Goal: Navigation & Orientation: Go to known website

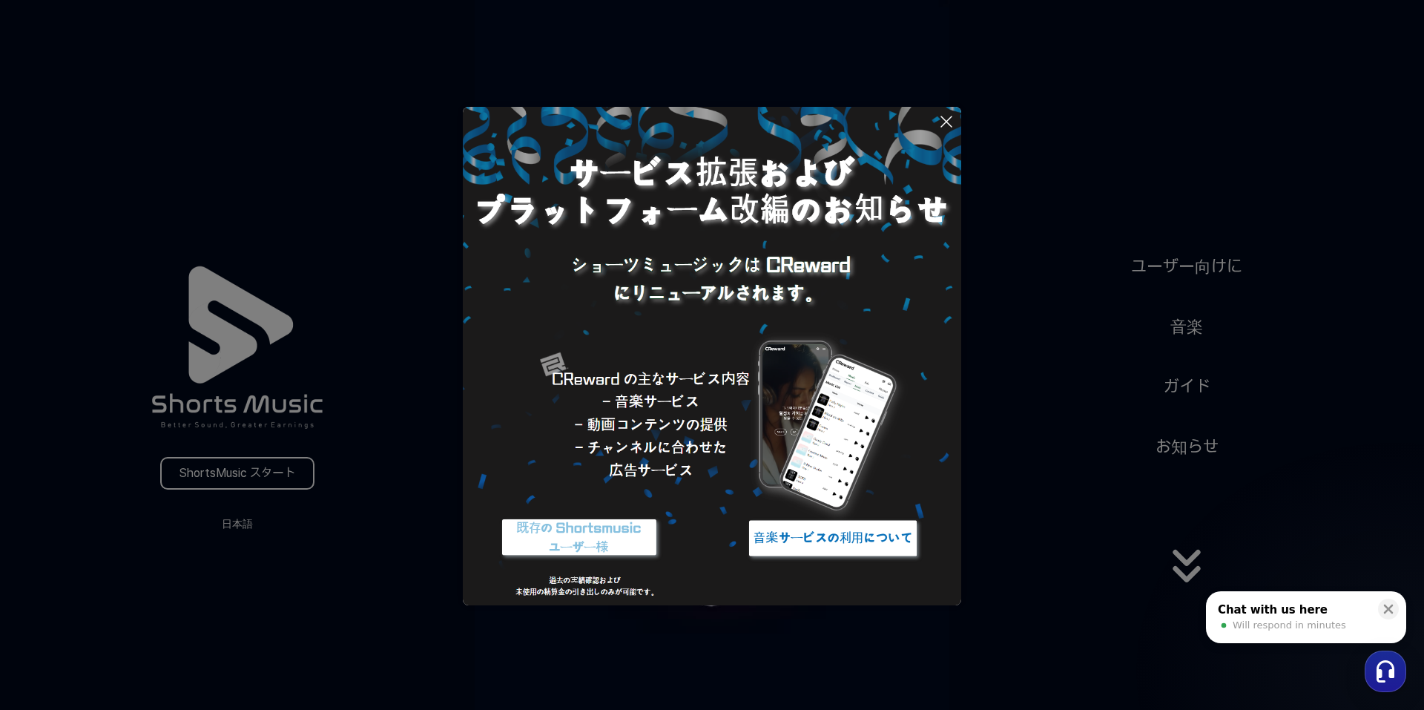
click at [219, 530] on button at bounding box center [712, 355] width 1424 height 710
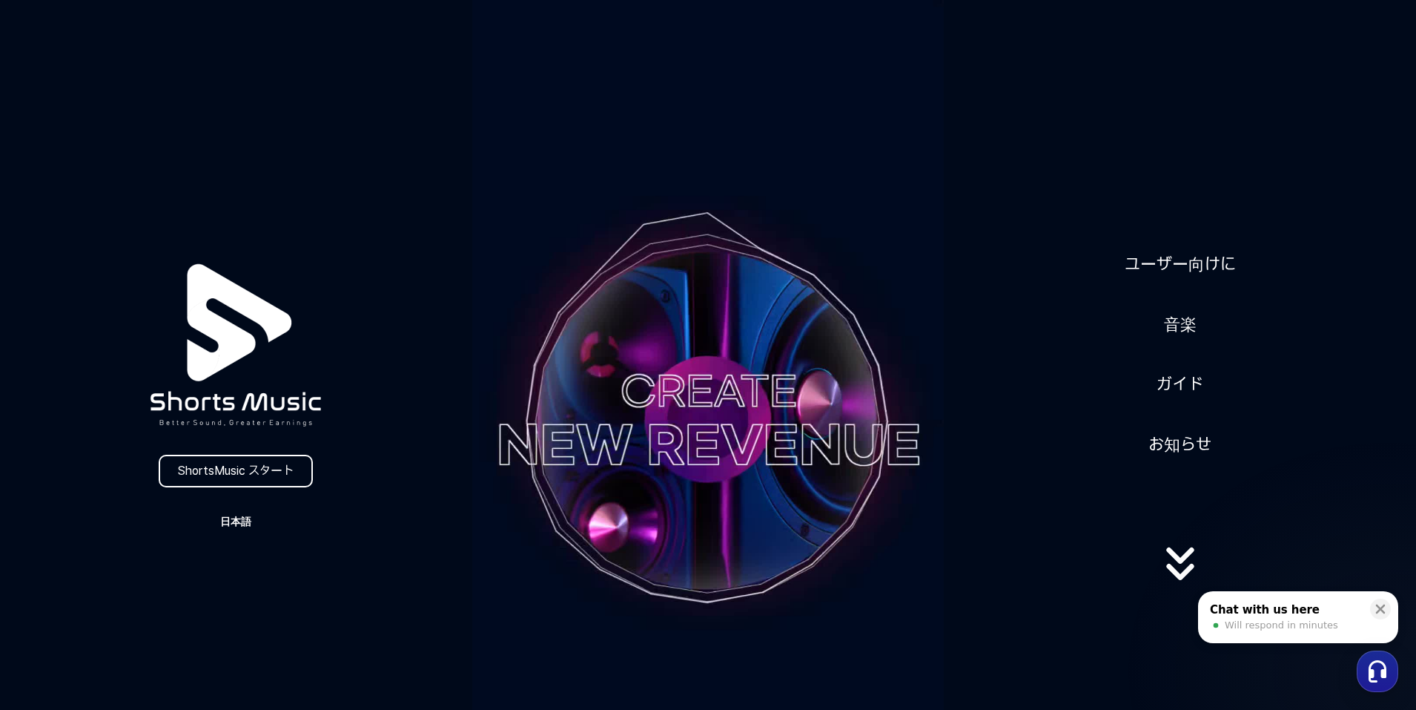
click at [245, 532] on button "日本語" at bounding box center [235, 521] width 71 height 21
drag, startPoint x: 222, startPoint y: 574, endPoint x: 358, endPoint y: 549, distance: 138.6
click at [225, 576] on button "日本語" at bounding box center [235, 583] width 59 height 15
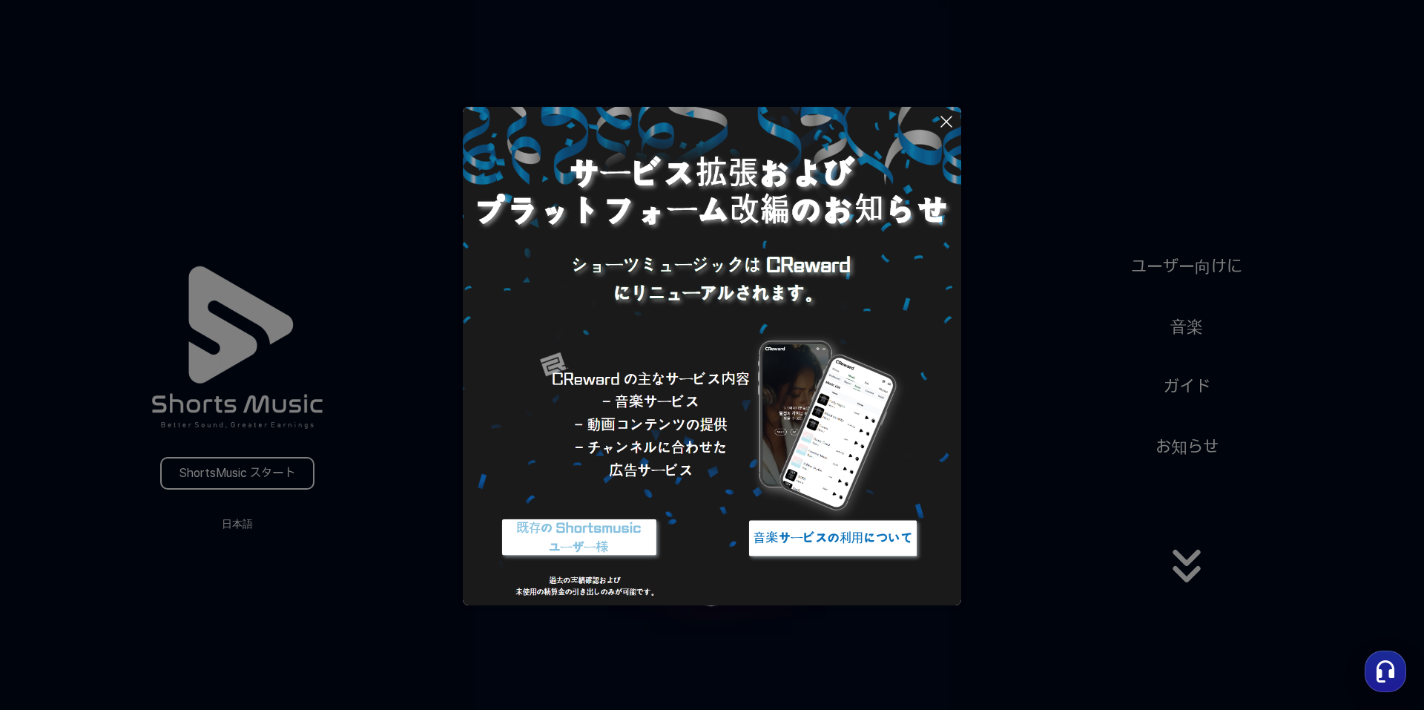
click at [1044, 395] on button at bounding box center [712, 355] width 1424 height 710
